Goal: Find specific page/section: Find specific page/section

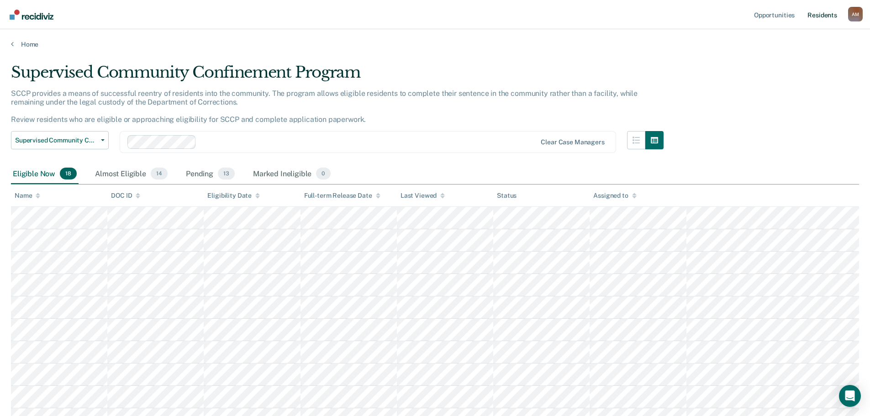
click at [826, 14] on link "Resident s" at bounding box center [822, 14] width 33 height 29
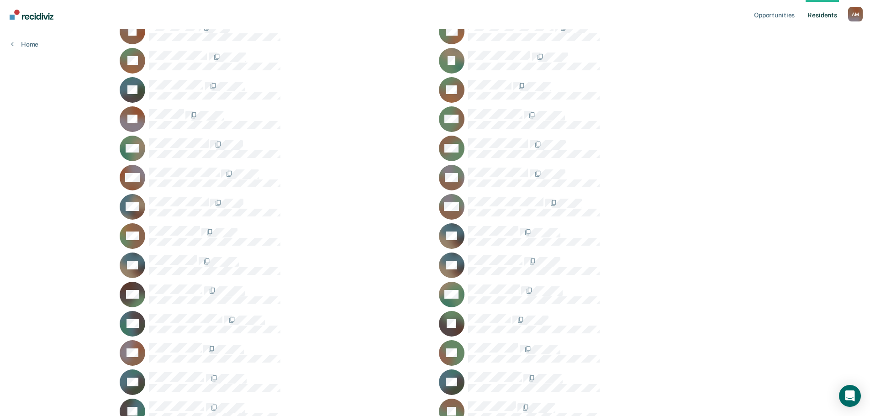
scroll to position [411, 0]
